Goal: Task Accomplishment & Management: Manage account settings

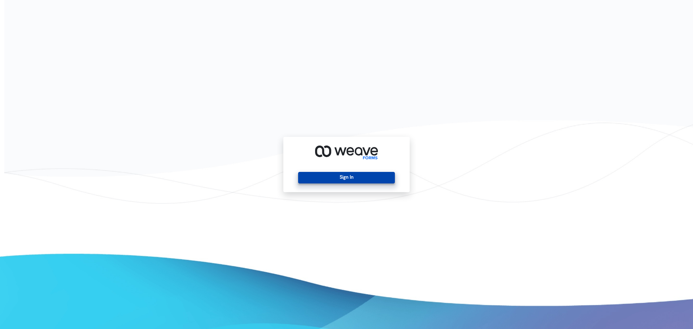
click at [345, 177] on button "Sign In" at bounding box center [346, 178] width 96 height 12
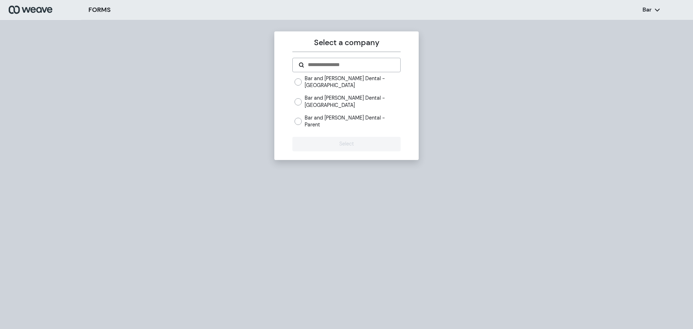
click at [332, 102] on label "Bar and [PERSON_NAME] Dental - [GEOGRAPHIC_DATA]" at bounding box center [353, 102] width 96 height 14
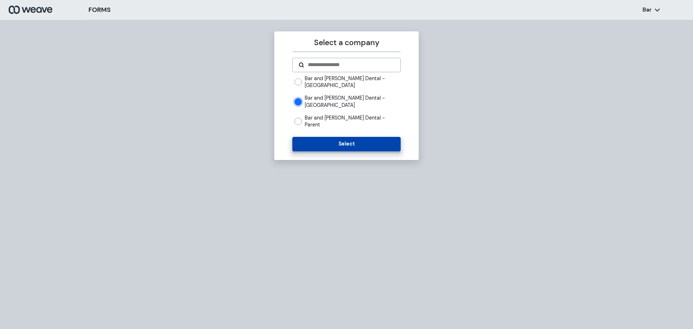
click at [336, 137] on button "Select" at bounding box center [346, 144] width 108 height 14
